Goal: Check status: Check status

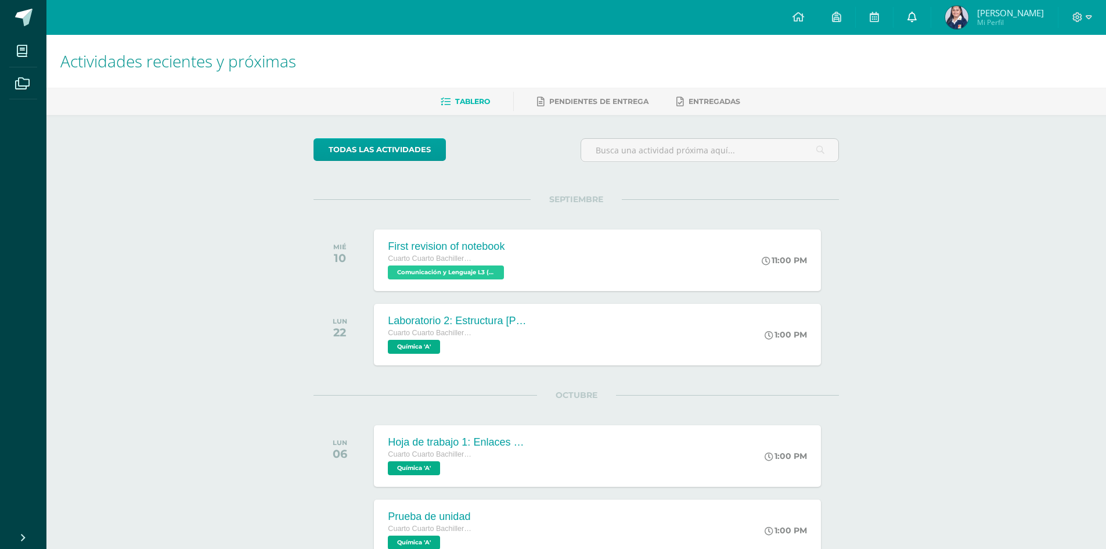
click at [917, 13] on icon at bounding box center [911, 17] width 9 height 10
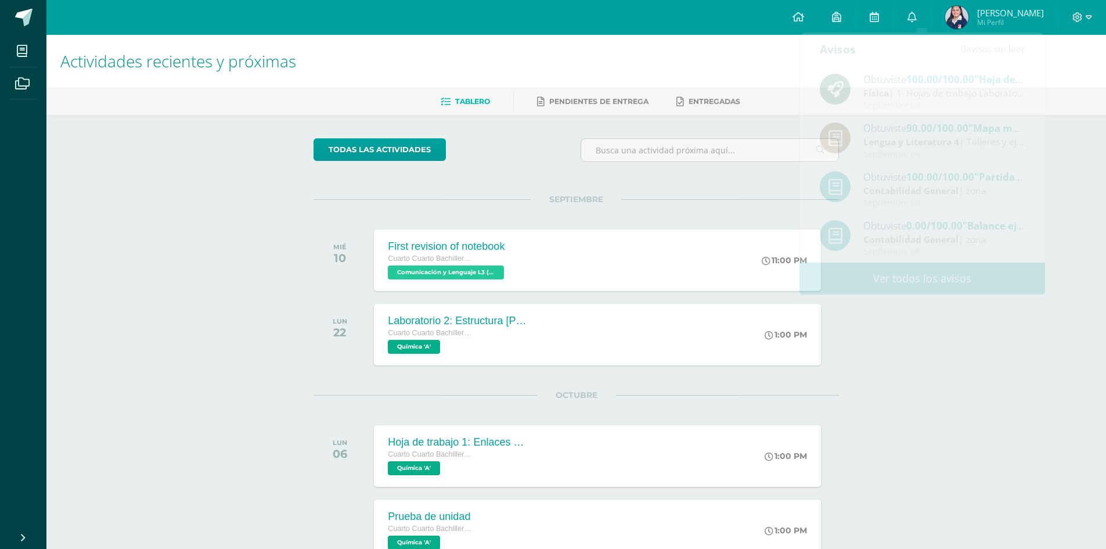
click at [1075, 177] on div "Actividades recientes y próximas Tablero Pendientes de entrega Entregadas todas…" at bounding box center [576, 432] width 1060 height 795
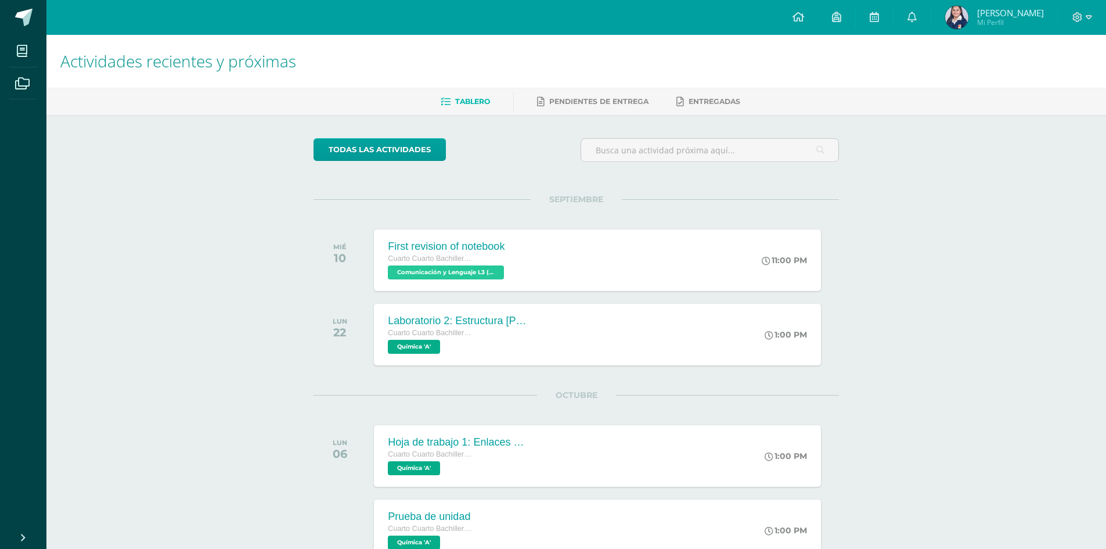
click at [960, 10] on img at bounding box center [956, 17] width 23 height 23
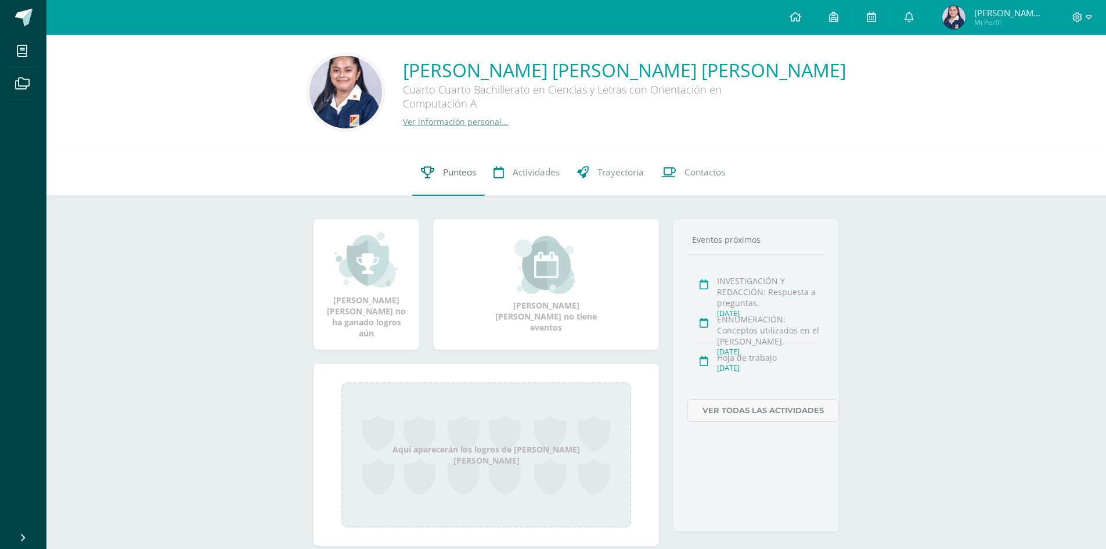
click at [447, 181] on link "Punteos" at bounding box center [448, 172] width 73 height 46
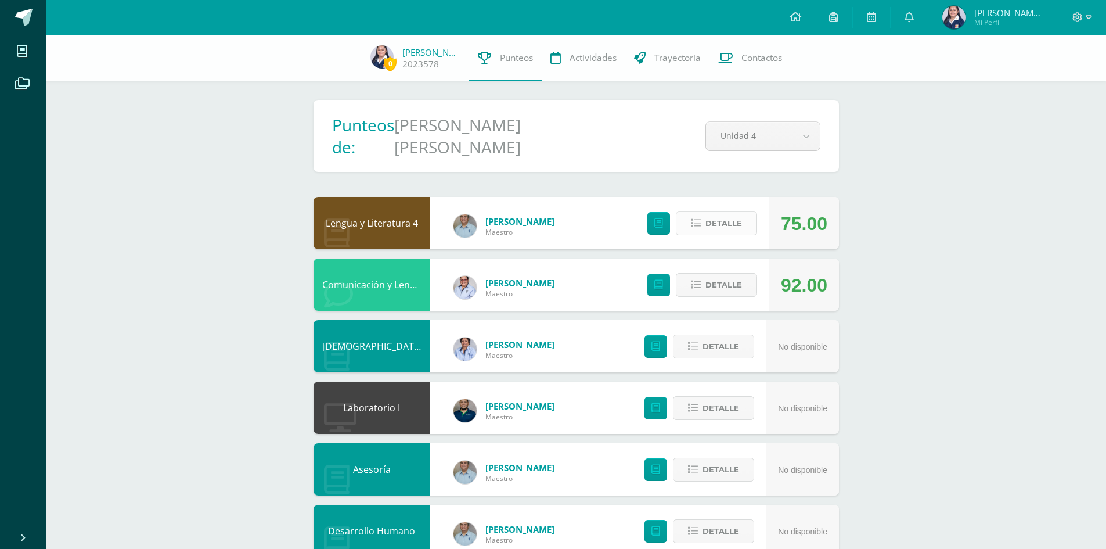
click at [725, 219] on span "Detalle" at bounding box center [723, 222] width 37 height 21
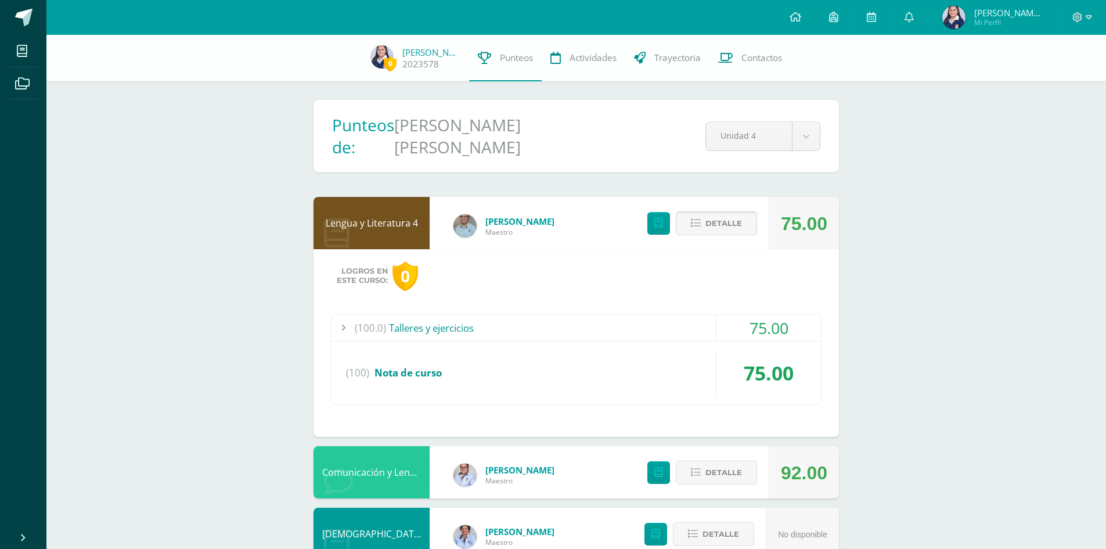
click at [725, 219] on span "Detalle" at bounding box center [723, 222] width 37 height 21
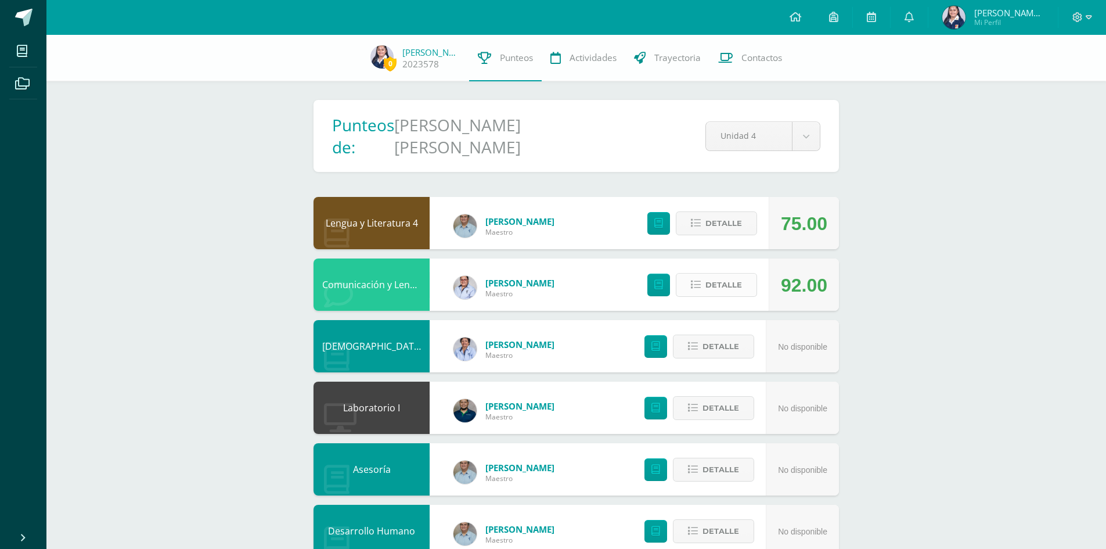
click at [717, 274] on span "Detalle" at bounding box center [723, 284] width 37 height 21
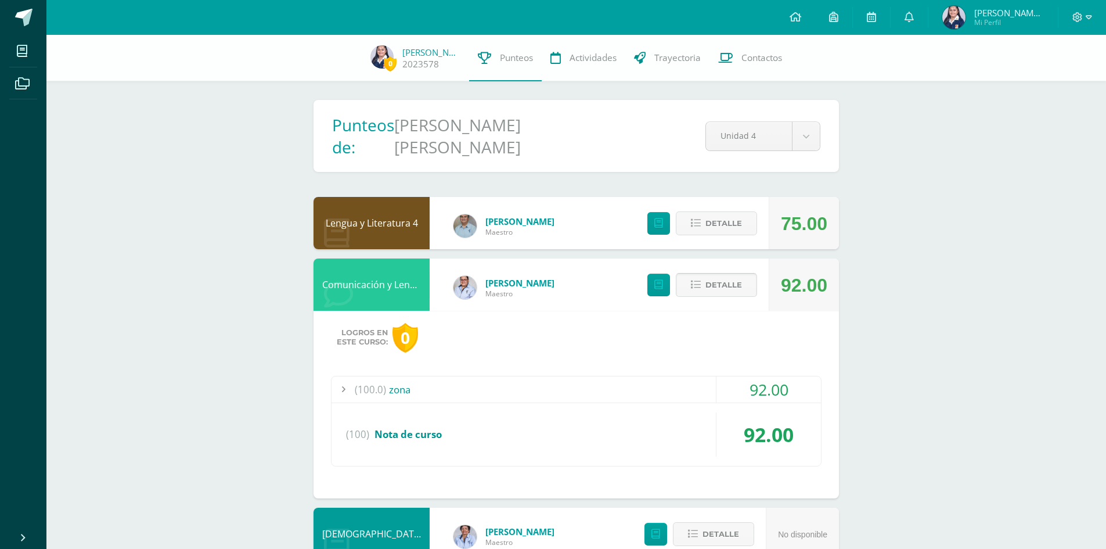
click at [716, 274] on span "Detalle" at bounding box center [723, 284] width 37 height 21
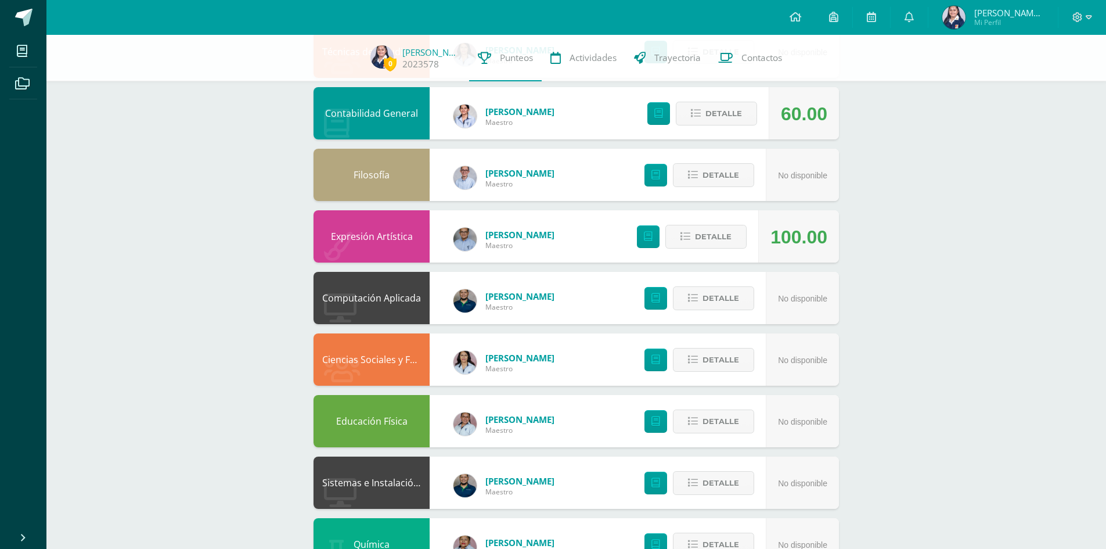
scroll to position [694, 0]
